Goal: Task Accomplishment & Management: Use online tool/utility

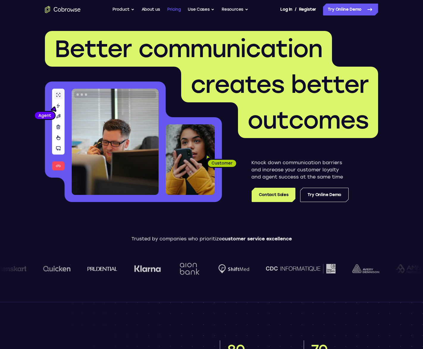
click at [176, 8] on link "Pricing" at bounding box center [174, 10] width 14 height 12
click at [173, 10] on link "Pricing" at bounding box center [174, 10] width 14 height 12
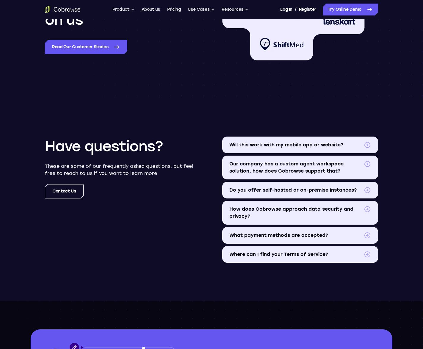
scroll to position [612, 0]
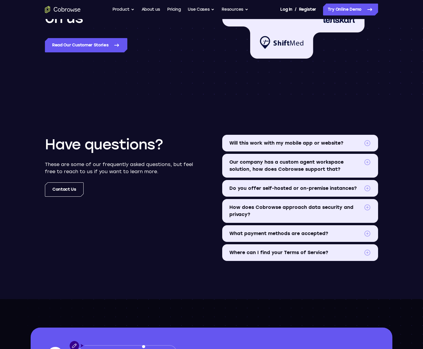
click at [266, 205] on span "How does Cobrowse approach data security and privacy?" at bounding box center [295, 211] width 132 height 14
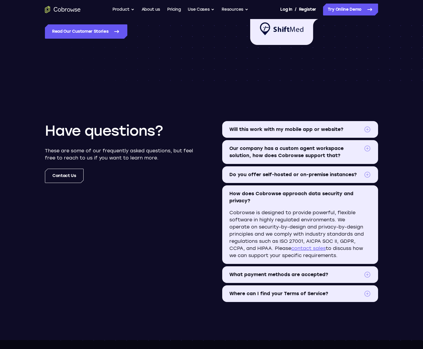
scroll to position [623, 0]
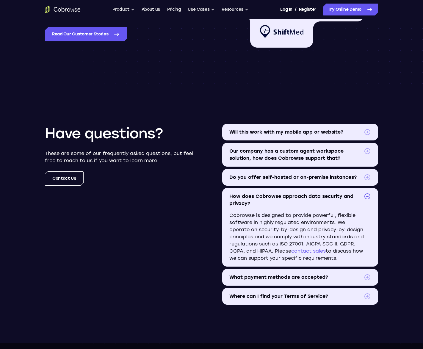
click at [284, 174] on span "Do you offer self-hosted or on-premise instances?" at bounding box center [295, 177] width 132 height 7
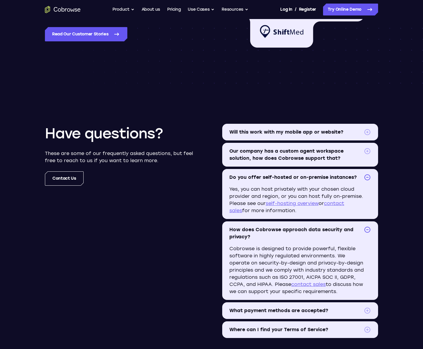
click at [286, 204] on link "self-hosting overview" at bounding box center [292, 204] width 53 height 6
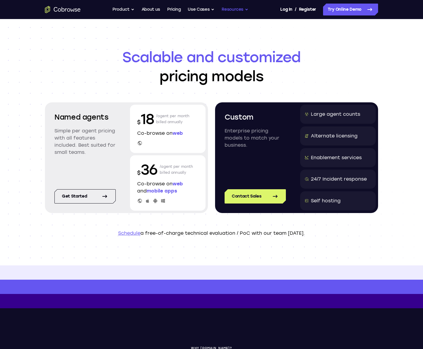
click at [233, 8] on button "Resources" at bounding box center [235, 10] width 27 height 12
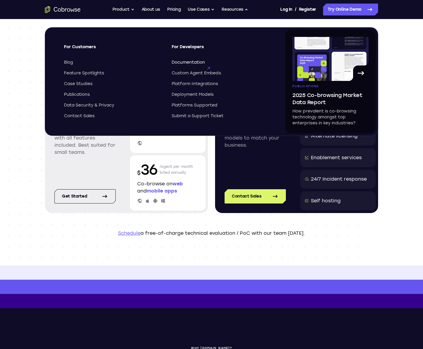
click at [186, 63] on span "Documentation" at bounding box center [188, 63] width 33 height 6
click at [58, 7] on icon "Go to the home page" at bounding box center [63, 9] width 36 height 7
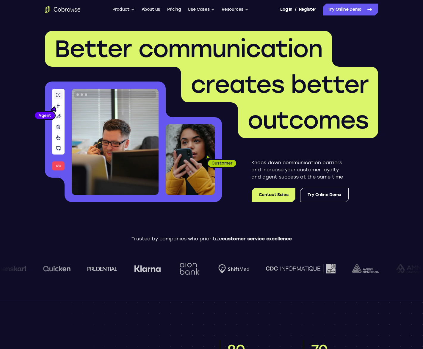
click at [38, 186] on header "Better communication creates better outcomes Customer Agent Agent Knock down co…" at bounding box center [211, 119] width 381 height 200
click at [331, 192] on link "Try Online Demo" at bounding box center [324, 195] width 48 height 14
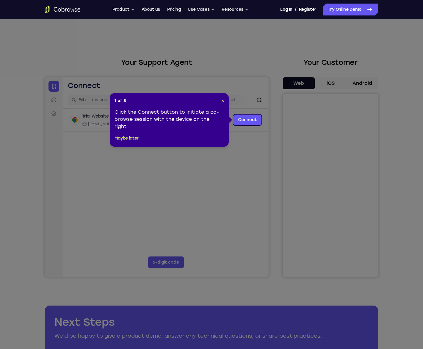
click at [220, 100] on header "1 of 8 ×" at bounding box center [169, 101] width 109 height 6
click at [222, 101] on span "×" at bounding box center [222, 100] width 3 height 5
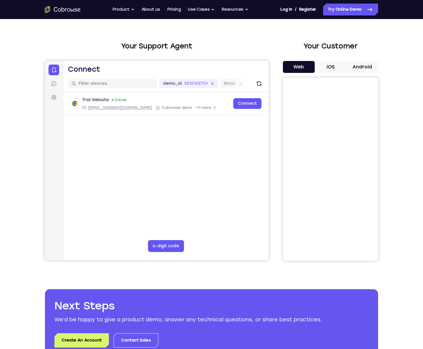
scroll to position [16, 0]
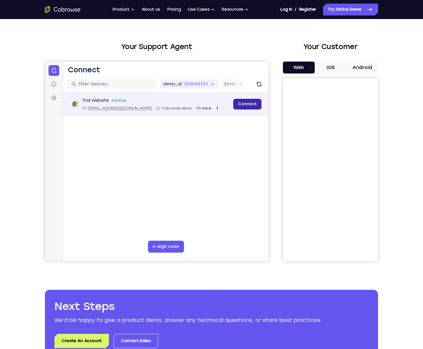
click at [240, 107] on link "Connect" at bounding box center [247, 104] width 28 height 11
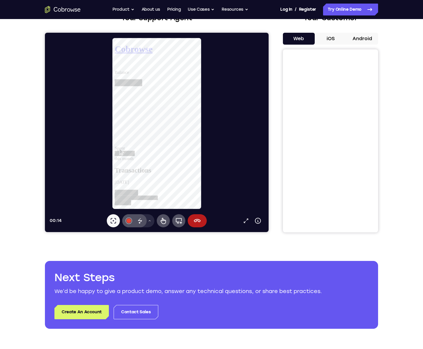
scroll to position [45, 0]
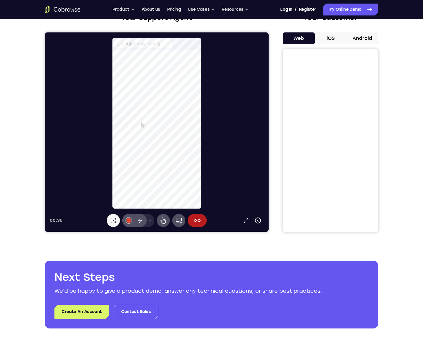
select select "1"
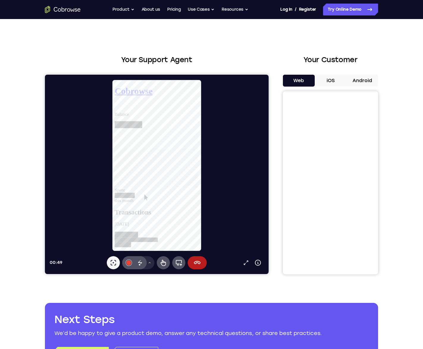
scroll to position [61, 0]
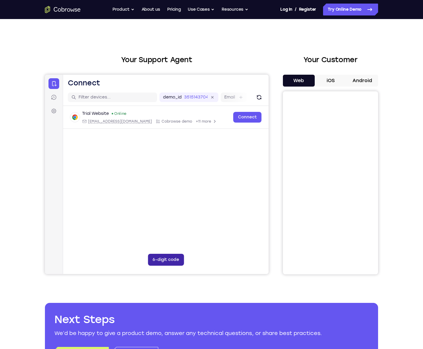
click at [160, 256] on button "6-digit code" at bounding box center [166, 260] width 36 height 12
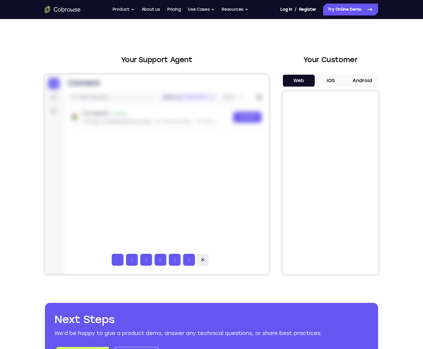
click at [201, 259] on icon at bounding box center [203, 260] width 6 height 6
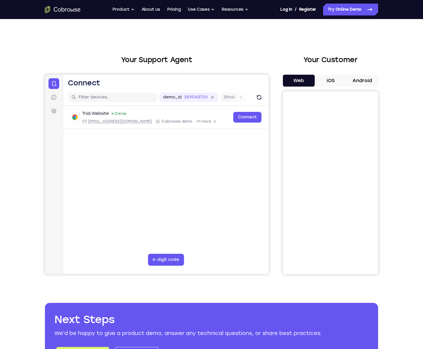
click at [337, 79] on button "iOS" at bounding box center [331, 81] width 32 height 12
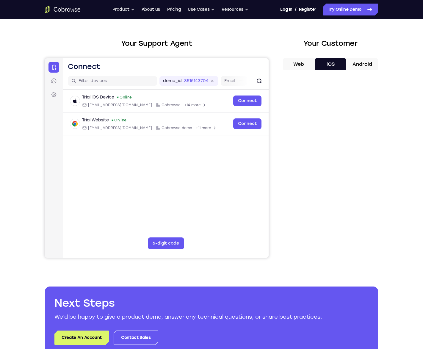
scroll to position [18, 0]
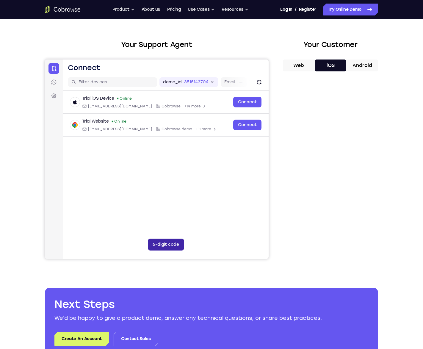
click at [176, 244] on button "6-digit code" at bounding box center [166, 245] width 36 height 12
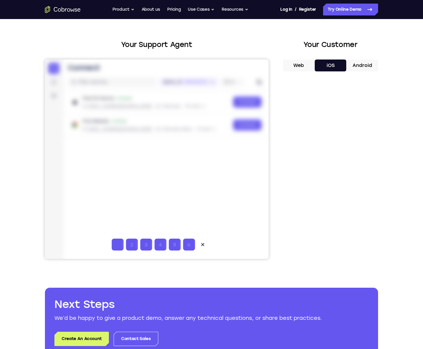
type input "2"
type input "3"
type input "0"
type input "9"
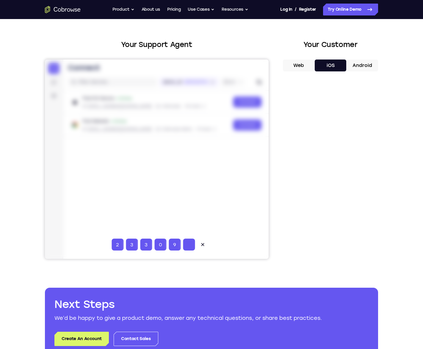
type input "0"
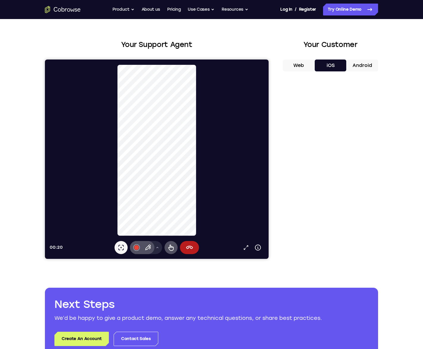
click at [30, 63] on div "Your Support Agent Your Customer Web iOS Android Next Steps We’d be happy to gi…" at bounding box center [211, 197] width 381 height 392
